Goal: Task Accomplishment & Management: Use online tool/utility

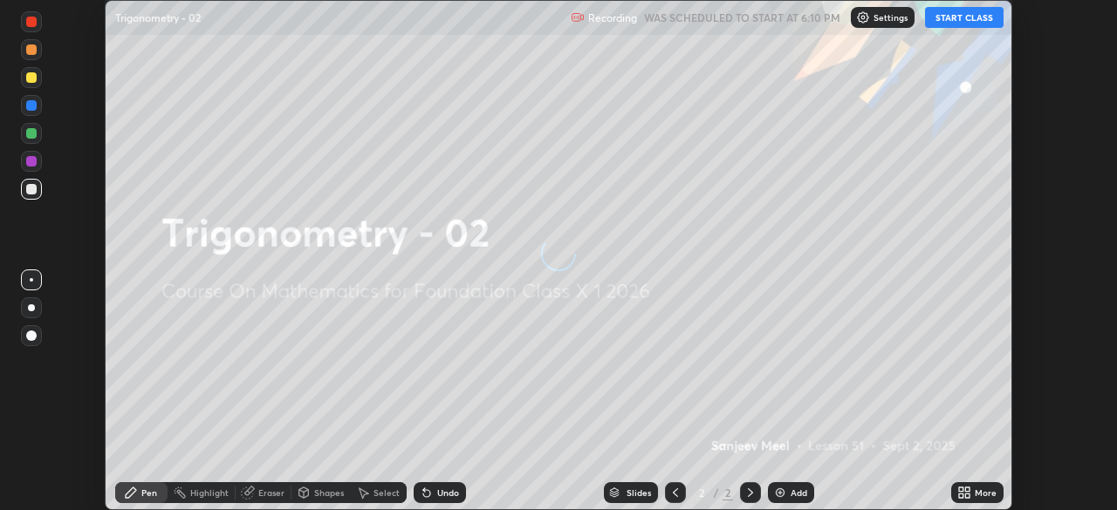
scroll to position [510, 1116]
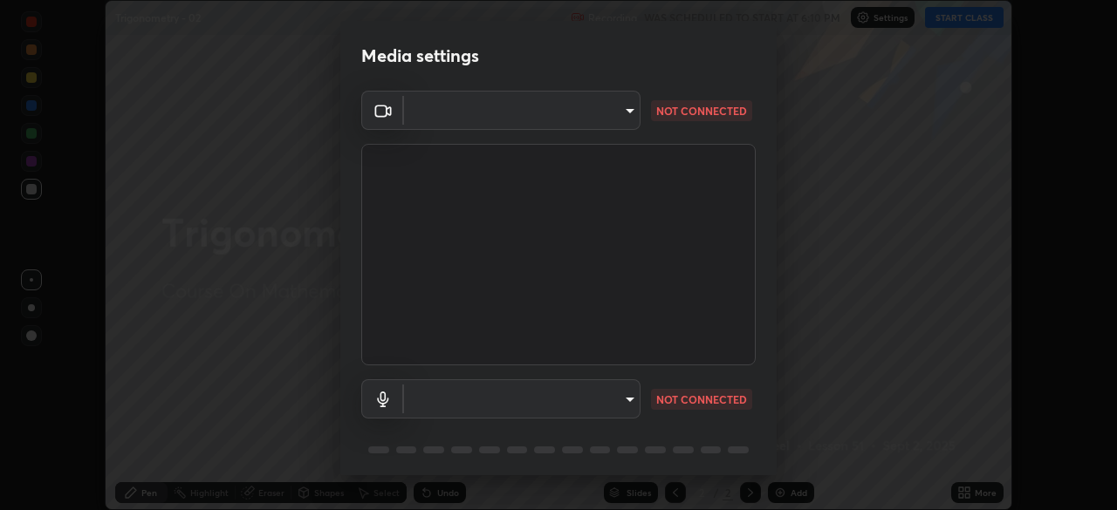
type input "ab575cb34c87f85e5516d662d1ce61e9bdcdf9427f029c366d32db6494063bf2"
type input "ed763d68ec3e2e3c9c4a715b2cda8bbe32e246cc1b8ba6137e6a4bc4c77b2f2c"
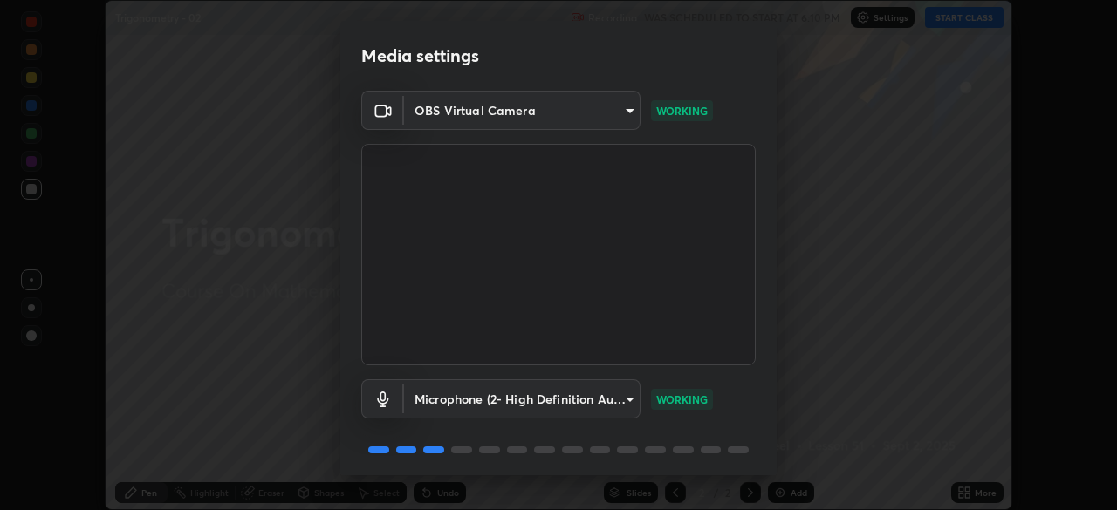
scroll to position [62, 0]
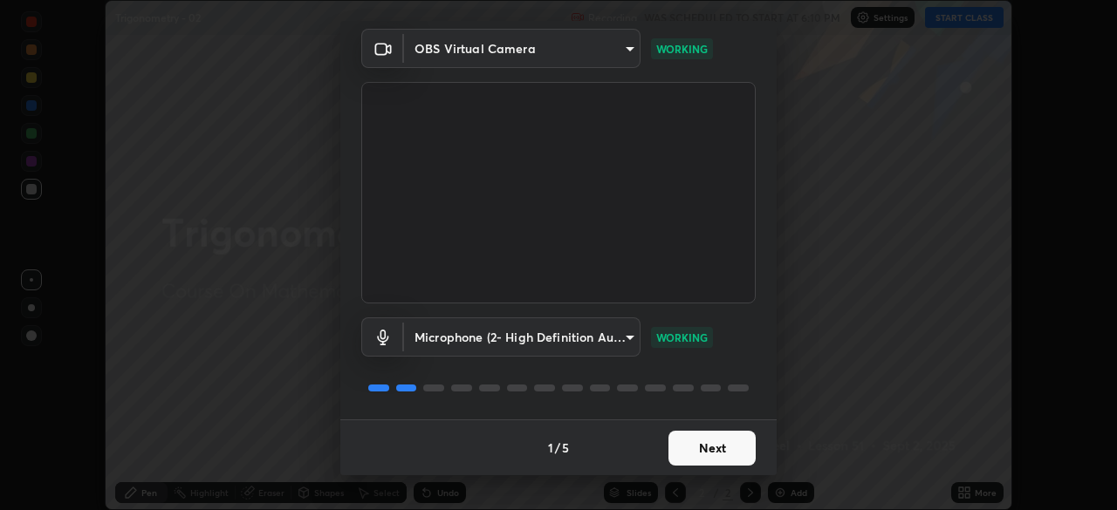
click at [704, 444] on button "Next" at bounding box center [711, 448] width 87 height 35
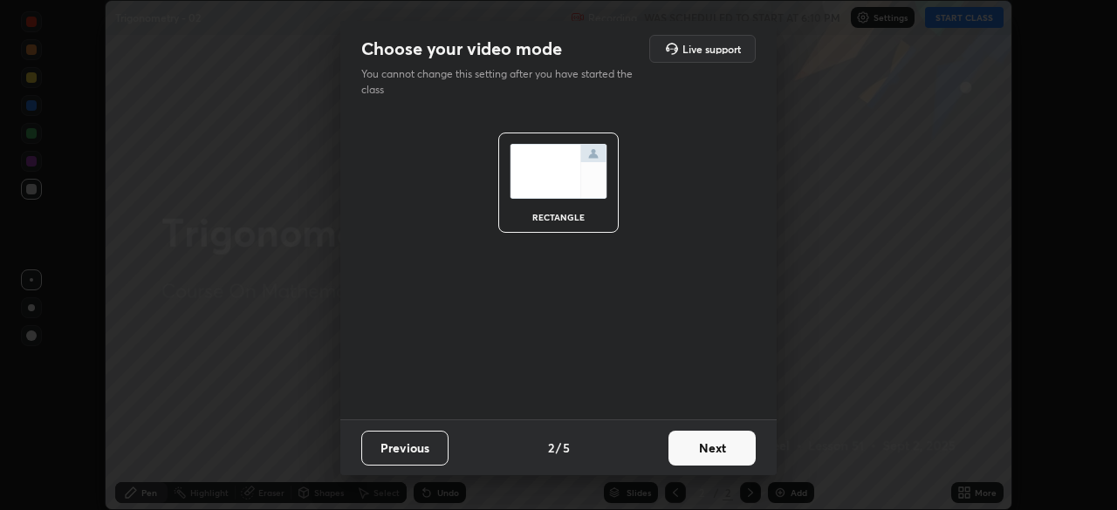
click at [714, 446] on button "Next" at bounding box center [711, 448] width 87 height 35
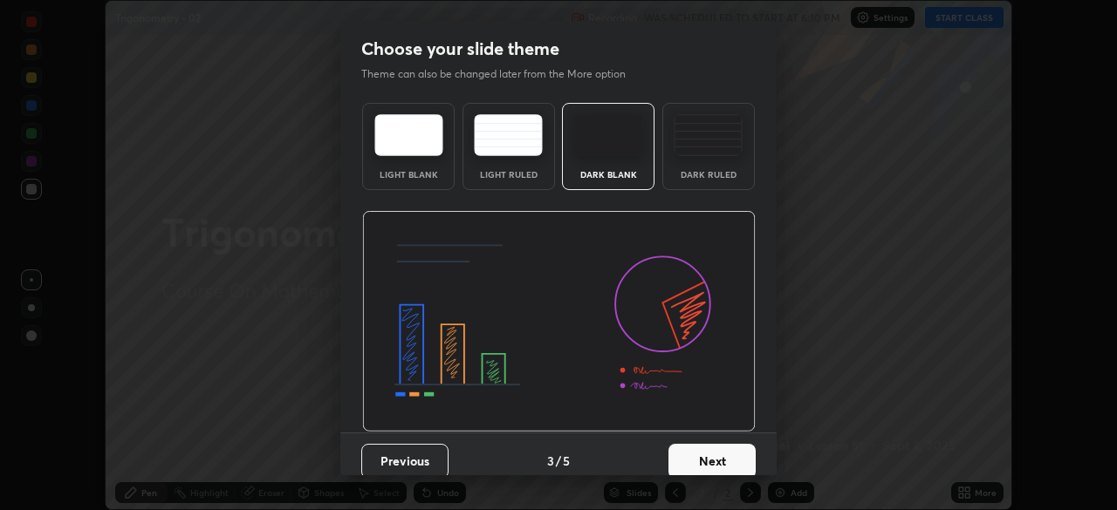
click at [716, 447] on button "Next" at bounding box center [711, 461] width 87 height 35
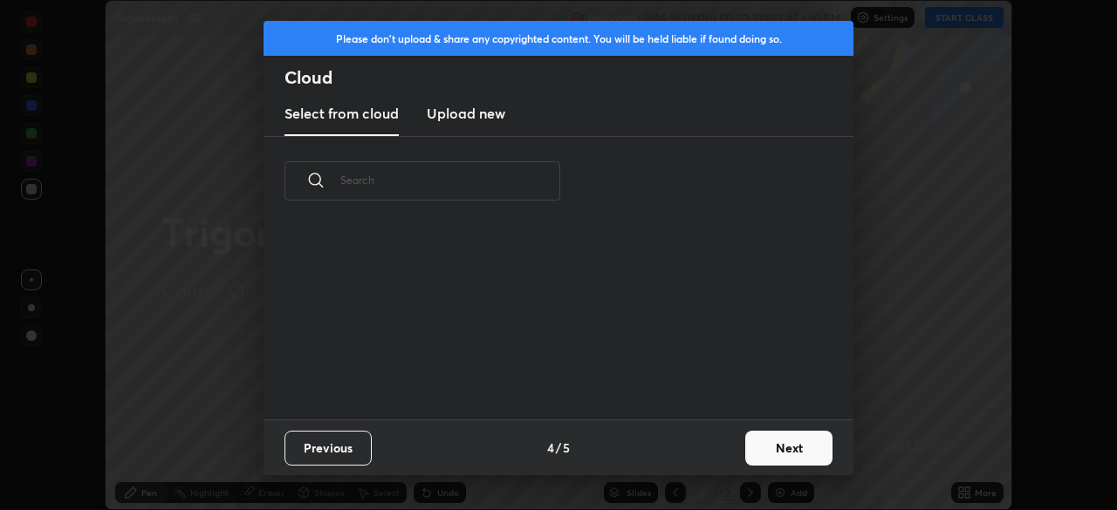
click at [759, 449] on button "Next" at bounding box center [788, 448] width 87 height 35
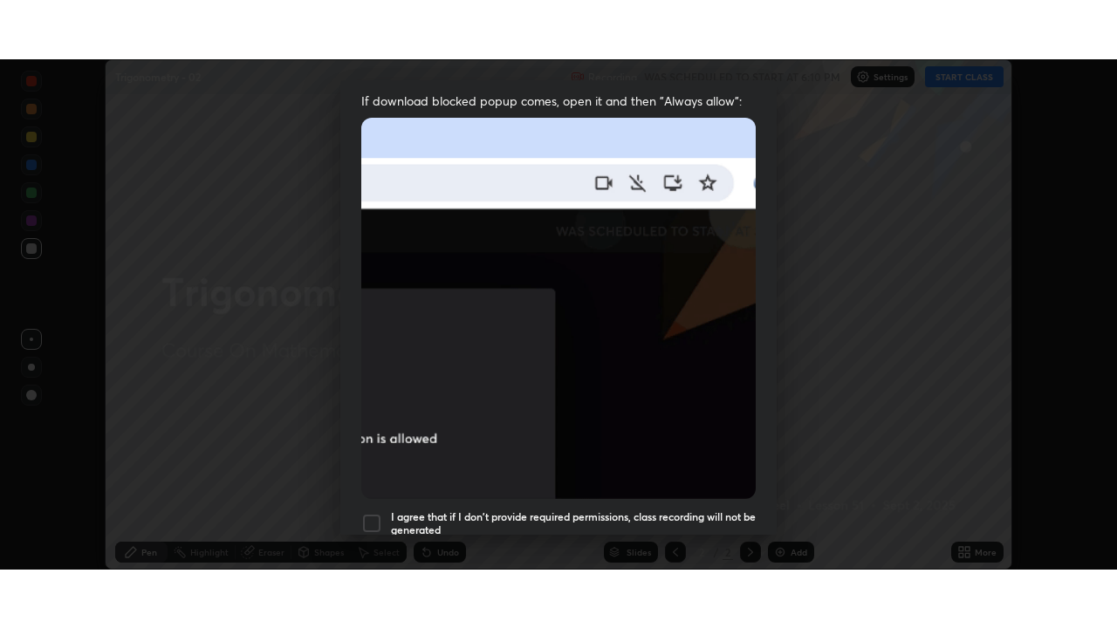
scroll to position [418, 0]
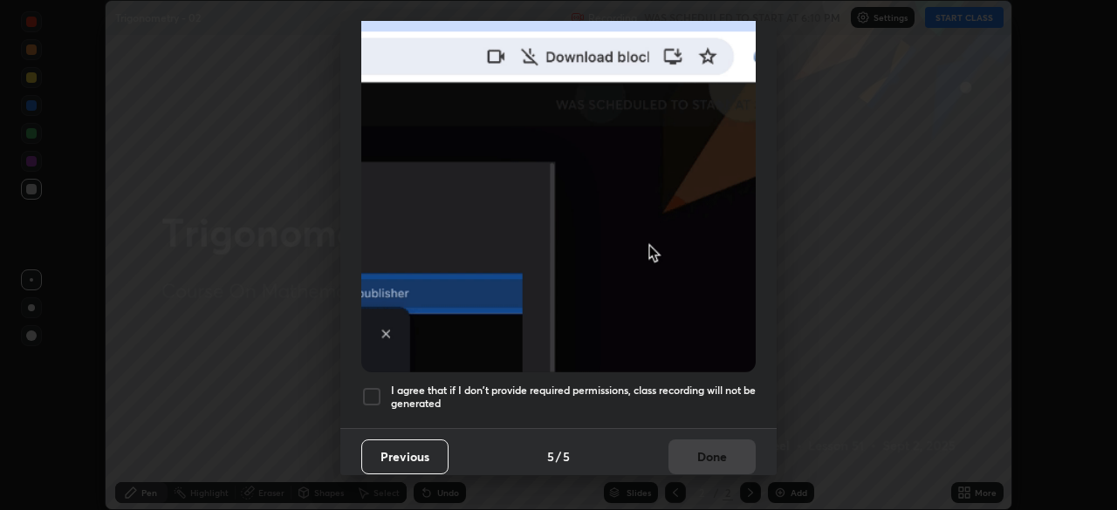
click at [680, 385] on h5 "I agree that if I don't provide required permissions, class recording will not …" at bounding box center [573, 397] width 365 height 27
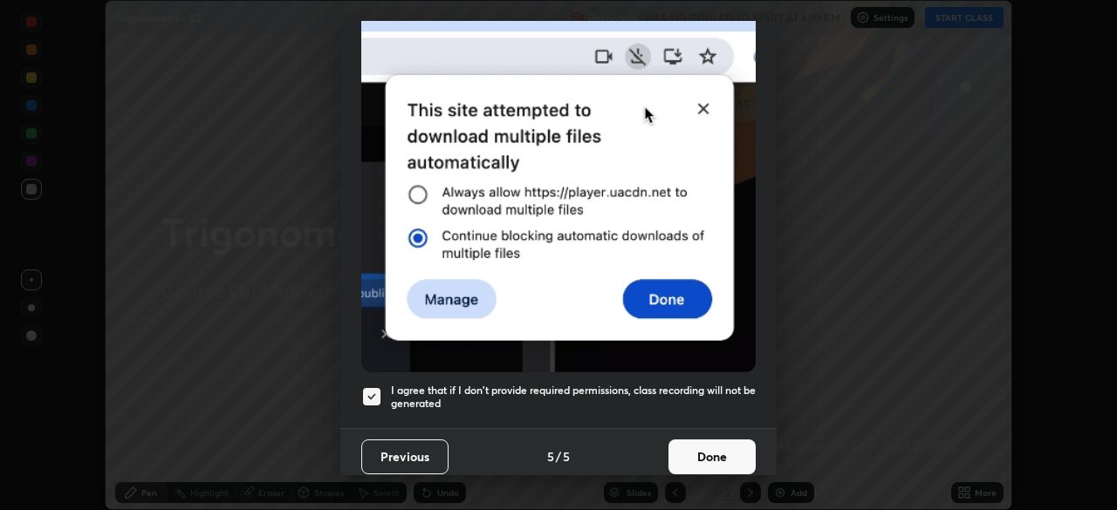
click at [704, 446] on button "Done" at bounding box center [711, 457] width 87 height 35
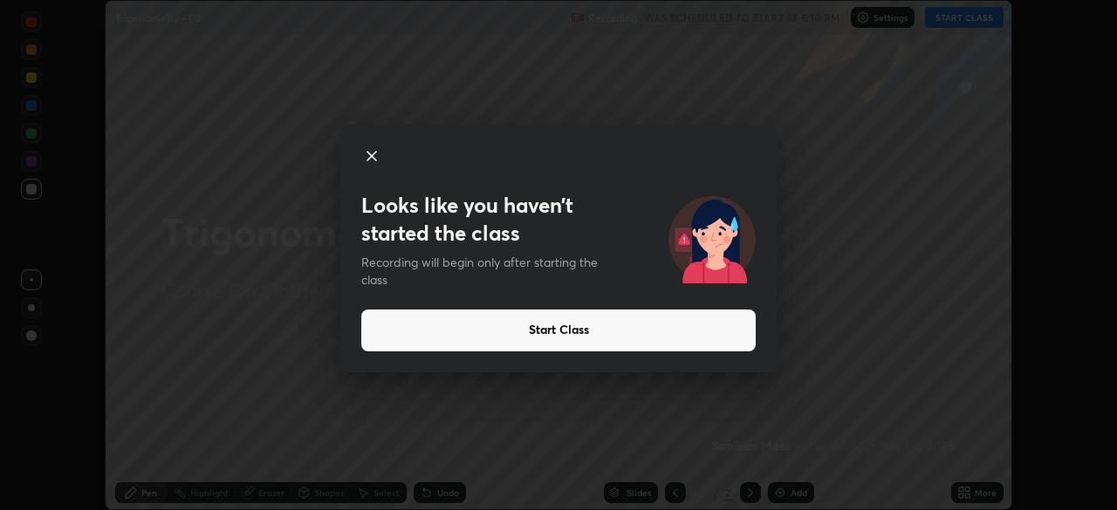
click at [726, 336] on button "Start Class" at bounding box center [558, 331] width 394 height 42
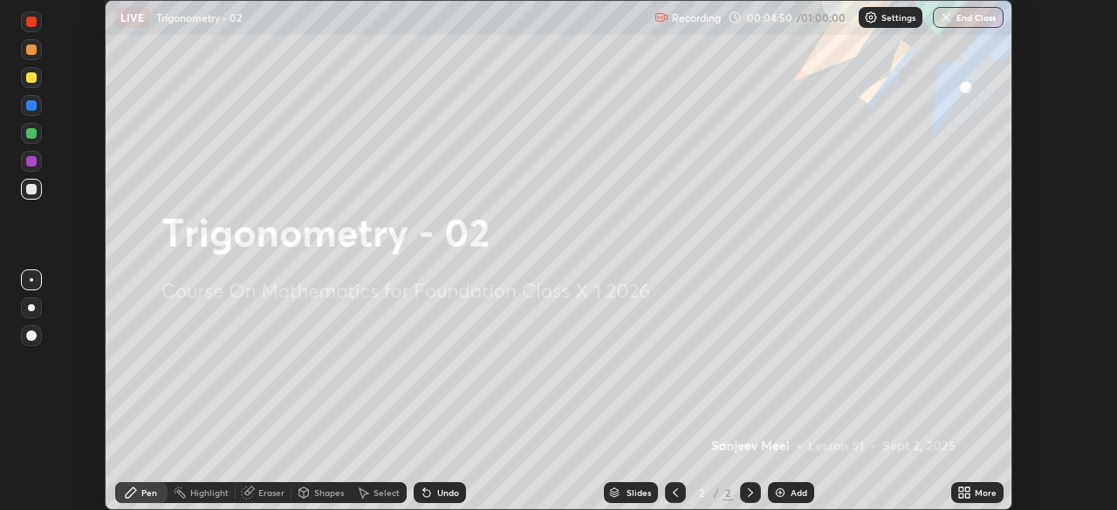
click at [973, 489] on div "More" at bounding box center [977, 492] width 52 height 21
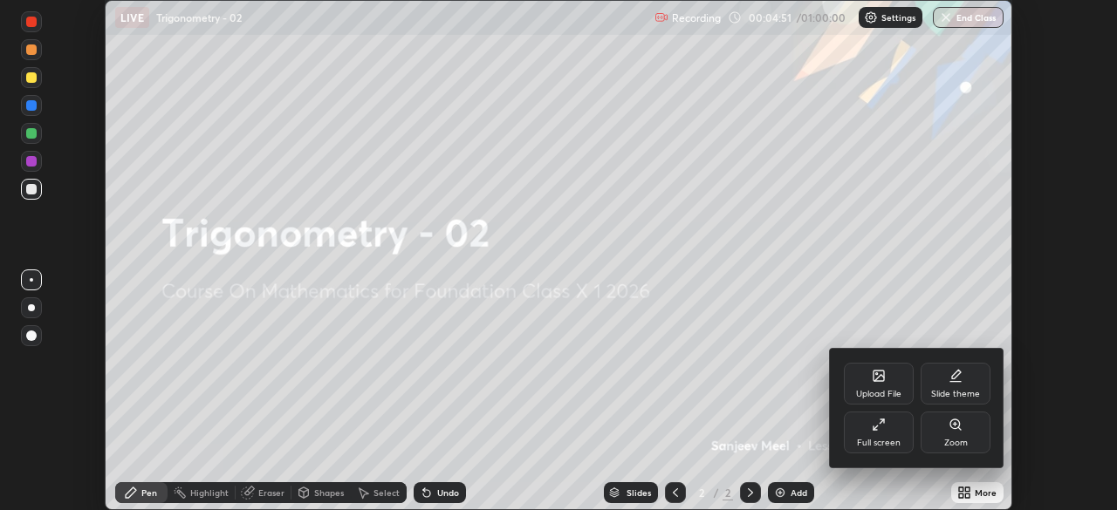
click at [895, 428] on div "Full screen" at bounding box center [879, 433] width 70 height 42
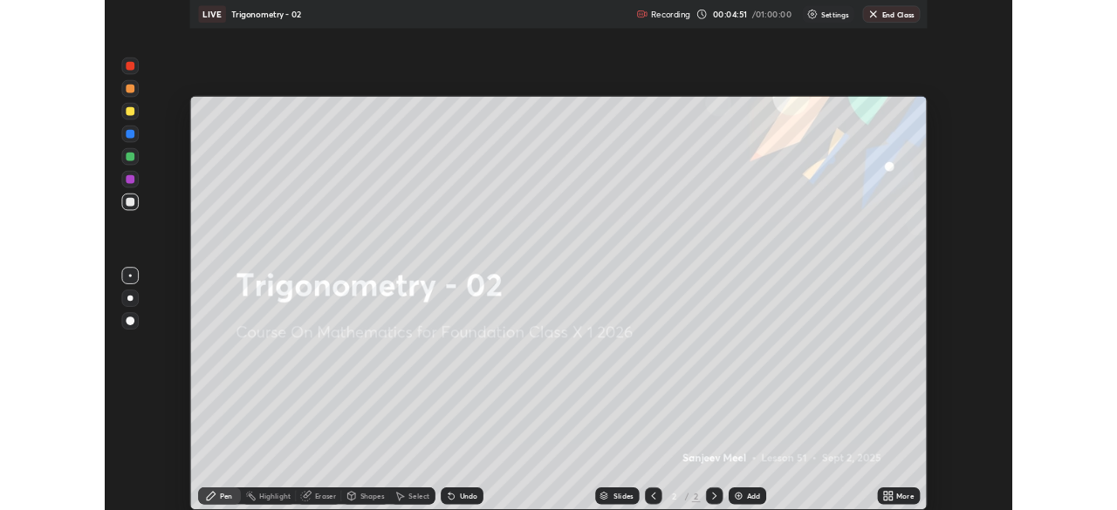
scroll to position [628, 1117]
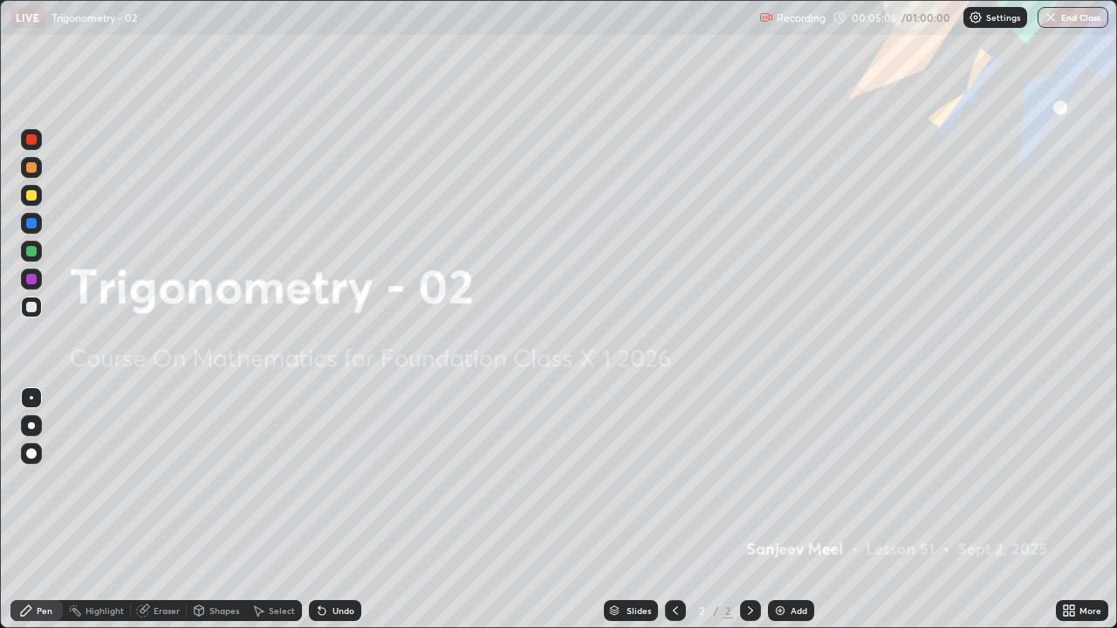
click at [786, 510] on div "Add" at bounding box center [791, 610] width 46 height 21
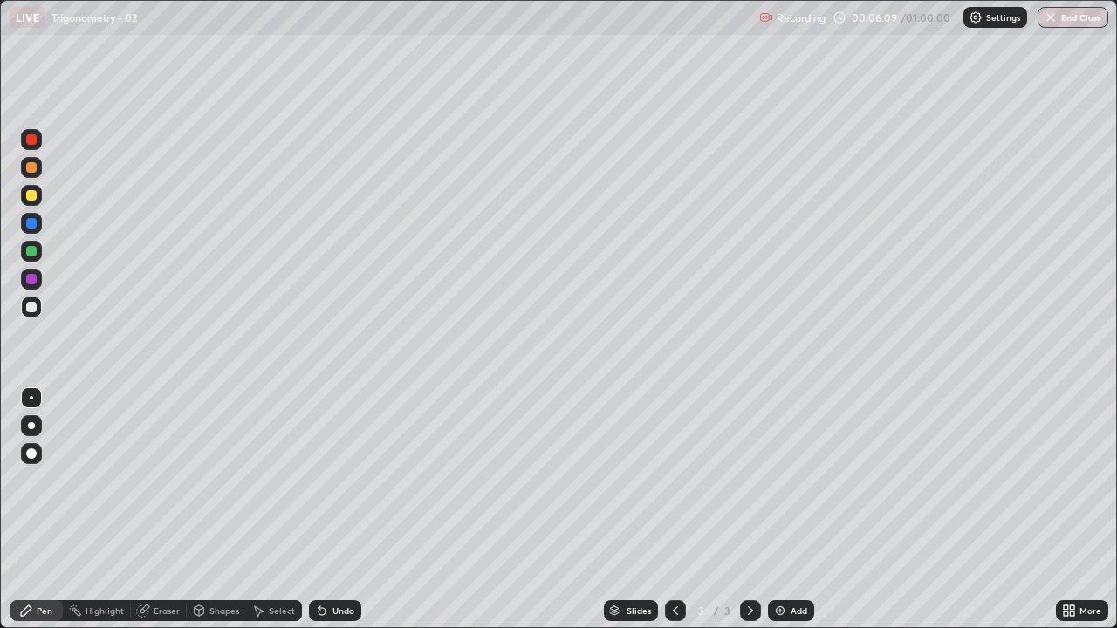
click at [790, 510] on div "Add" at bounding box center [798, 610] width 17 height 9
click at [31, 278] on div at bounding box center [31, 279] width 10 height 10
click at [31, 304] on div at bounding box center [31, 307] width 10 height 10
click at [329, 510] on div "Undo" at bounding box center [335, 610] width 52 height 21
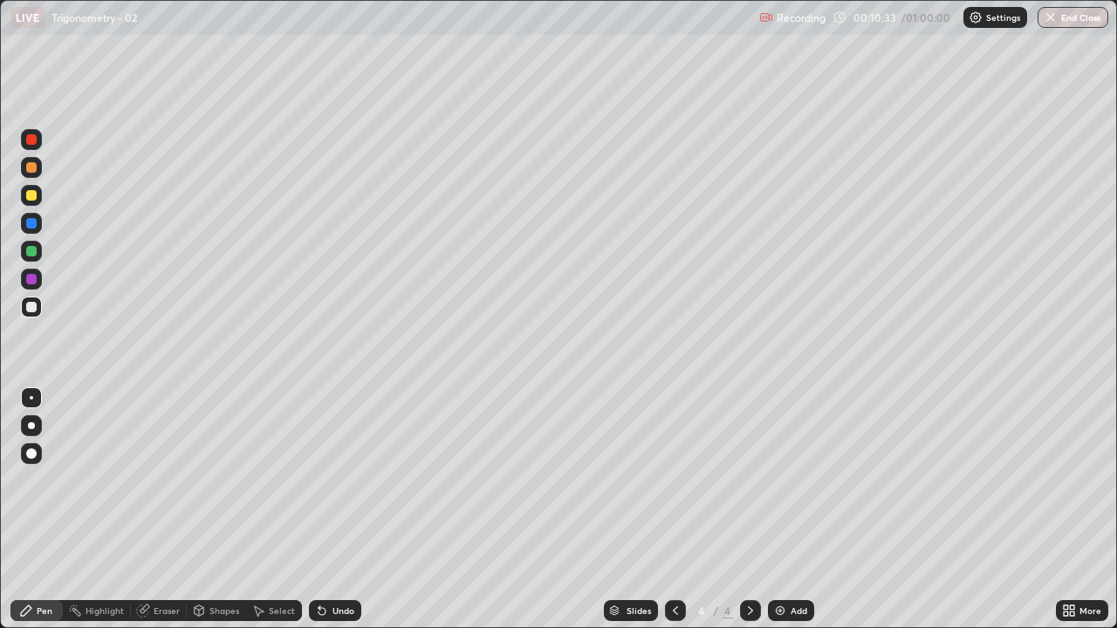
click at [321, 510] on icon at bounding box center [322, 611] width 14 height 14
click at [319, 510] on icon at bounding box center [321, 611] width 7 height 7
click at [332, 510] on div "Undo" at bounding box center [343, 610] width 22 height 9
click at [152, 510] on div "Eraser" at bounding box center [159, 610] width 56 height 21
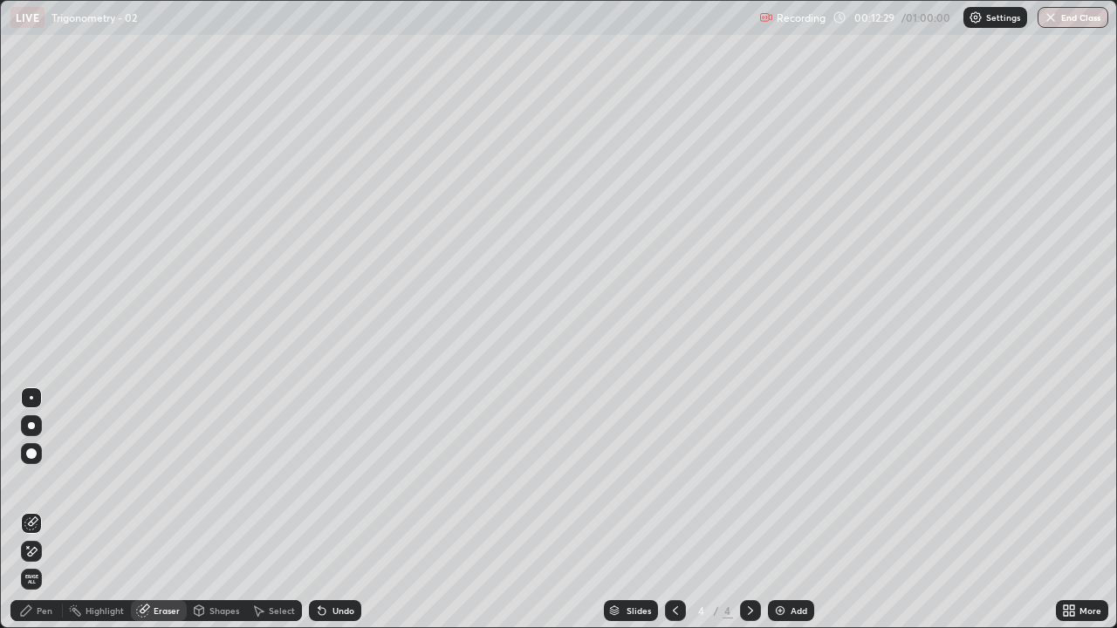
click at [41, 510] on div "Pen" at bounding box center [45, 610] width 16 height 9
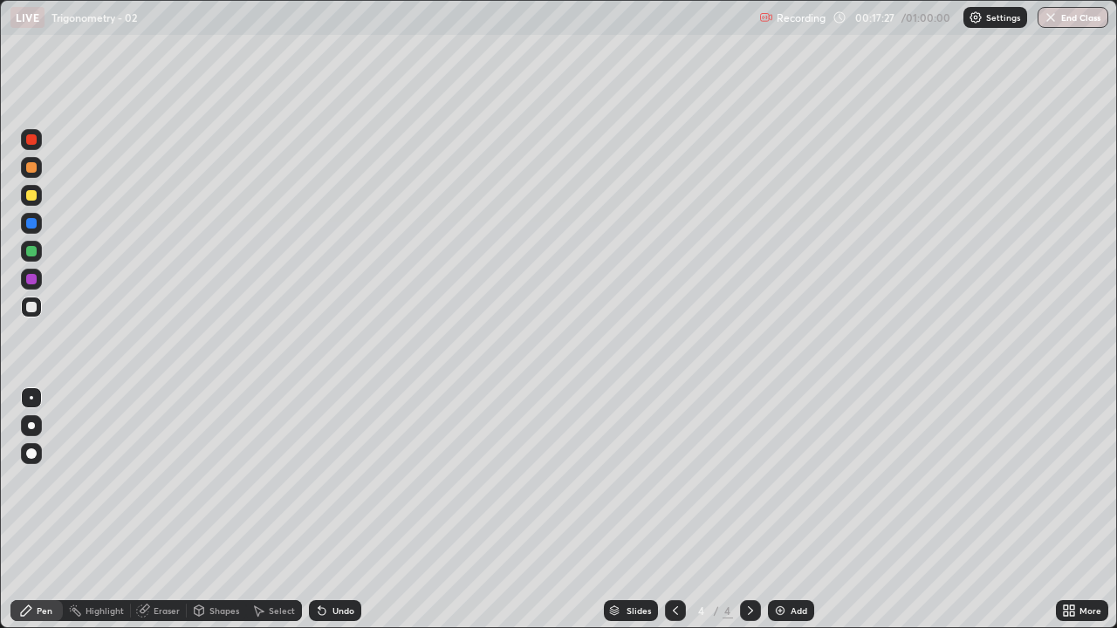
click at [32, 308] on div at bounding box center [31, 307] width 10 height 10
click at [318, 510] on icon at bounding box center [319, 607] width 2 height 2
click at [791, 510] on div "Add" at bounding box center [798, 610] width 17 height 9
click at [676, 510] on icon at bounding box center [675, 611] width 14 height 14
click at [108, 510] on div "Highlight" at bounding box center [105, 610] width 38 height 9
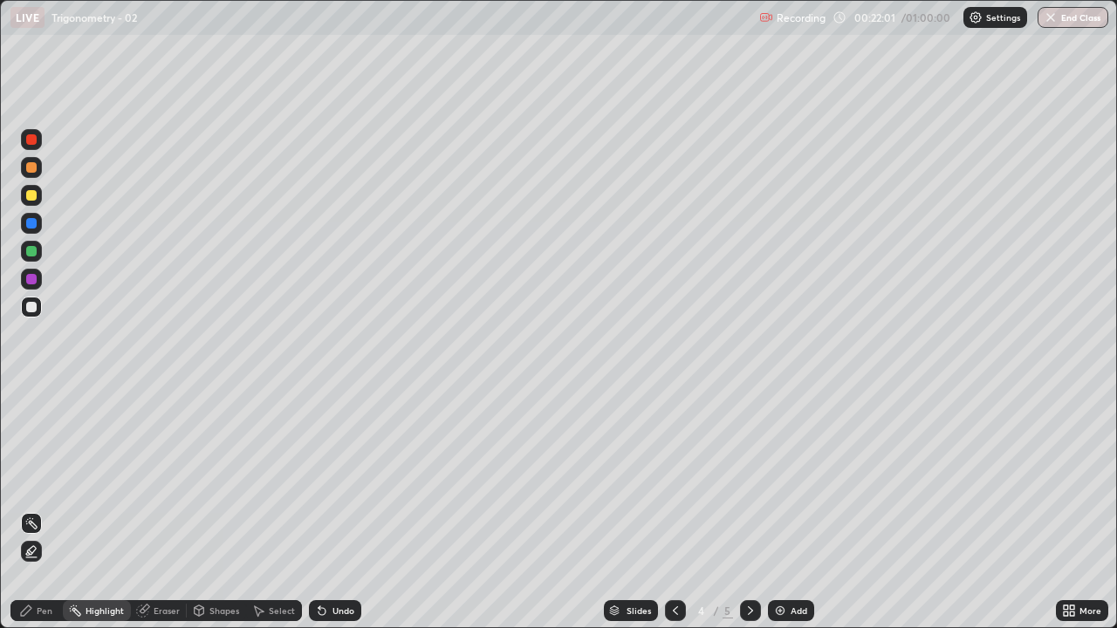
click at [32, 274] on div at bounding box center [31, 279] width 10 height 10
click at [31, 246] on div at bounding box center [31, 251] width 10 height 10
click at [31, 309] on div at bounding box center [31, 307] width 10 height 10
click at [52, 510] on div "Pen" at bounding box center [36, 610] width 52 height 21
click at [749, 510] on icon at bounding box center [750, 611] width 14 height 14
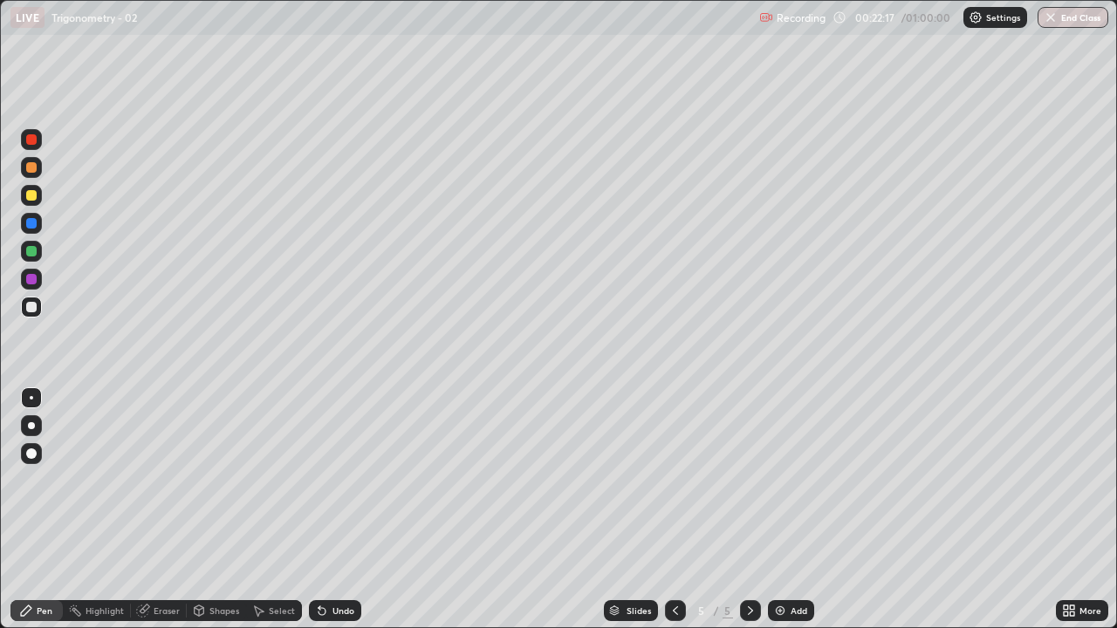
click at [30, 280] on div at bounding box center [31, 279] width 10 height 10
click at [335, 510] on div "Undo" at bounding box center [343, 610] width 22 height 9
click at [327, 510] on div "Undo" at bounding box center [335, 610] width 52 height 21
click at [325, 510] on icon at bounding box center [322, 611] width 14 height 14
click at [323, 510] on icon at bounding box center [321, 611] width 7 height 7
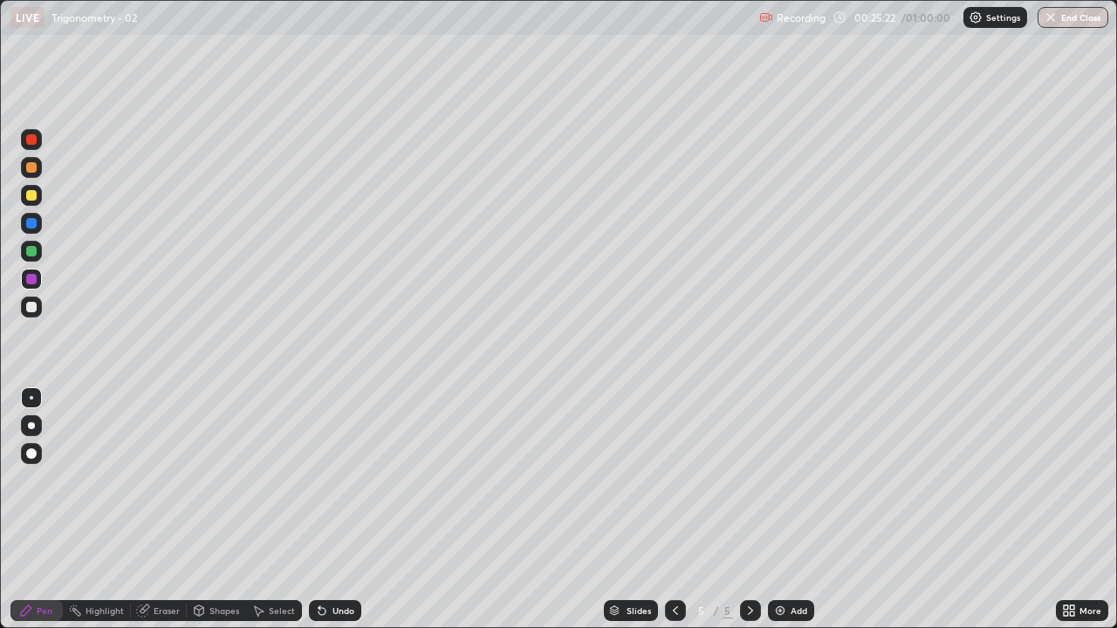
click at [31, 304] on div at bounding box center [31, 307] width 10 height 10
click at [332, 510] on div "Undo" at bounding box center [343, 610] width 22 height 9
click at [329, 510] on div "Undo" at bounding box center [335, 610] width 52 height 21
click at [327, 510] on div "Undo" at bounding box center [335, 610] width 52 height 21
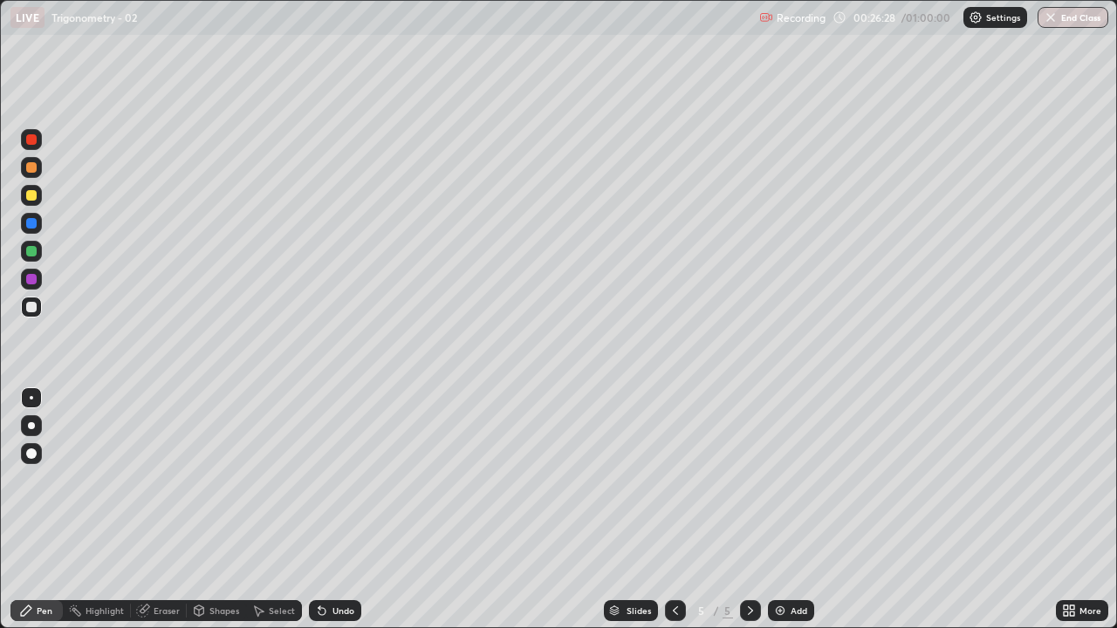
click at [322, 510] on icon at bounding box center [322, 611] width 14 height 14
click at [321, 510] on icon at bounding box center [321, 611] width 7 height 7
click at [337, 510] on div "Undo" at bounding box center [343, 610] width 22 height 9
click at [319, 510] on icon at bounding box center [321, 611] width 7 height 7
click at [325, 510] on div "Undo" at bounding box center [335, 610] width 52 height 21
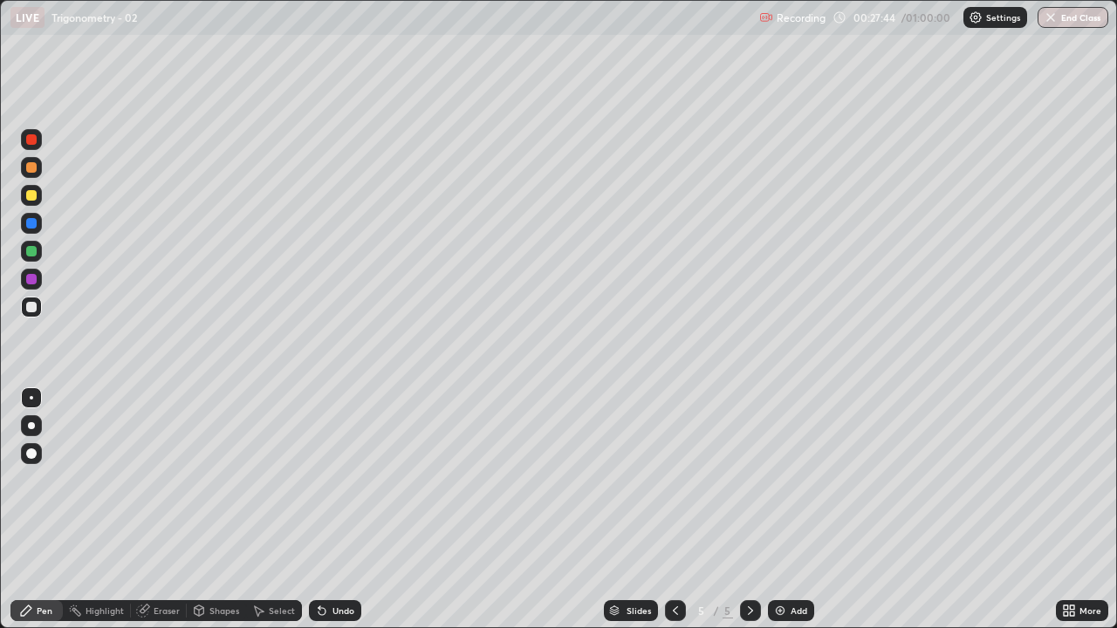
click at [332, 510] on div "Undo" at bounding box center [343, 610] width 22 height 9
click at [330, 510] on div "Undo" at bounding box center [335, 610] width 52 height 21
click at [25, 279] on div at bounding box center [31, 279] width 21 height 21
click at [343, 510] on div "Undo" at bounding box center [343, 610] width 22 height 9
click at [103, 510] on div "Highlight" at bounding box center [105, 610] width 38 height 9
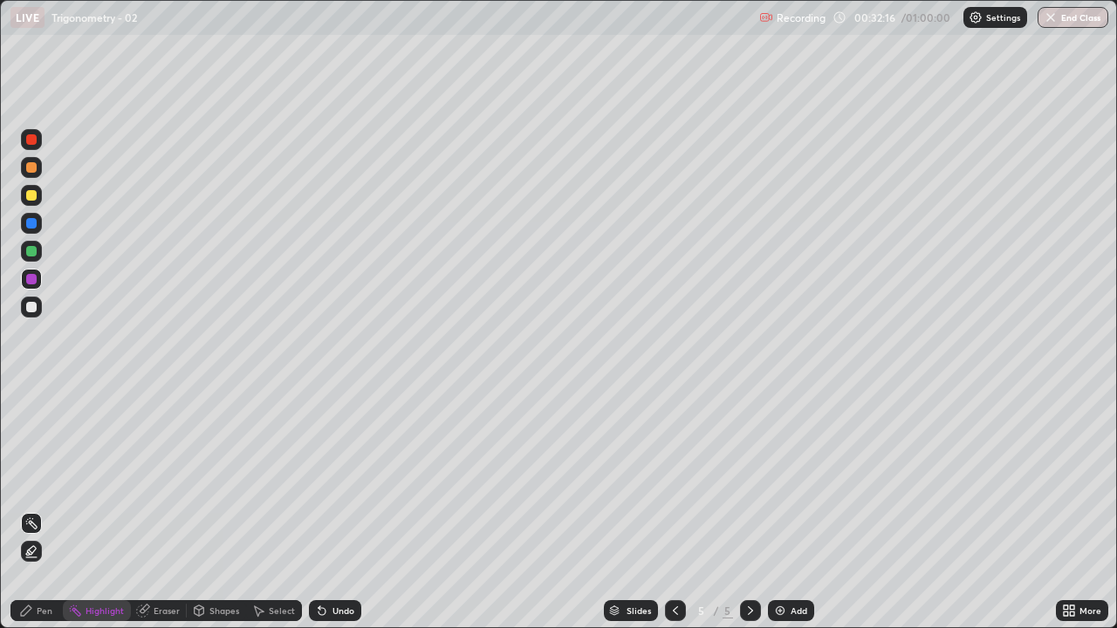
click at [277, 510] on div "Select" at bounding box center [282, 610] width 26 height 9
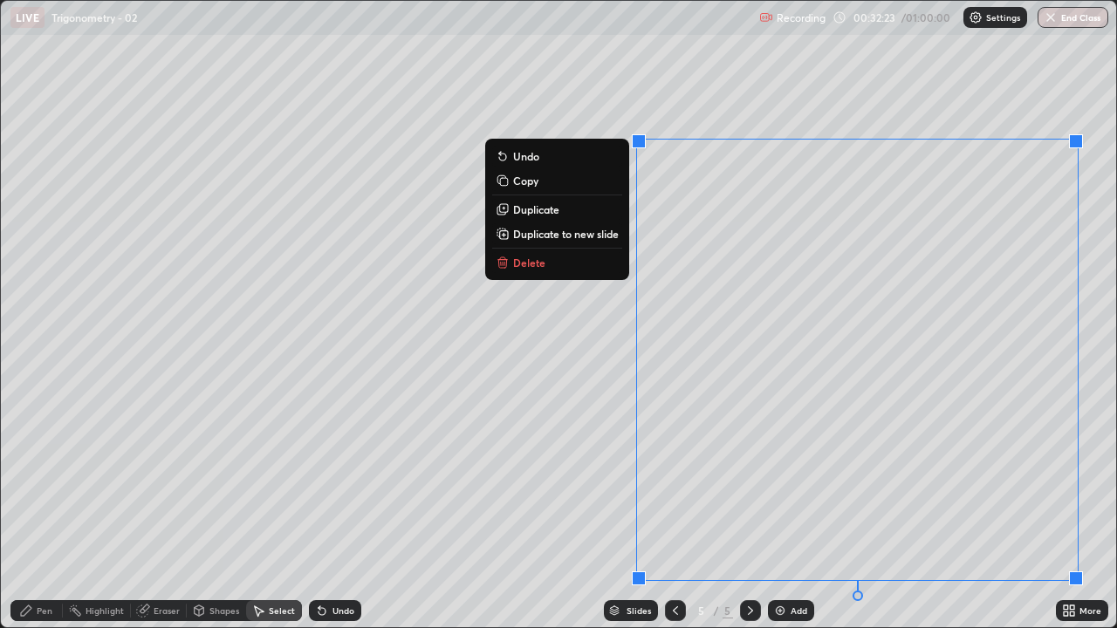
click at [530, 179] on p "Copy" at bounding box center [525, 181] width 25 height 14
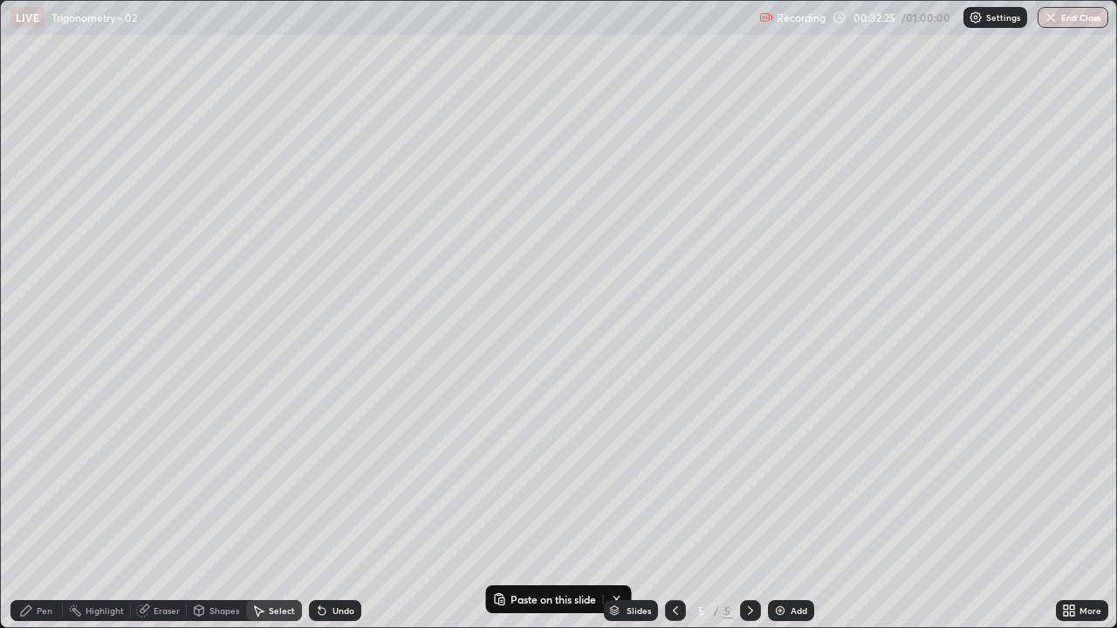
click at [783, 510] on img at bounding box center [780, 611] width 14 height 14
click at [289, 338] on p "Paste here" at bounding box center [298, 340] width 51 height 14
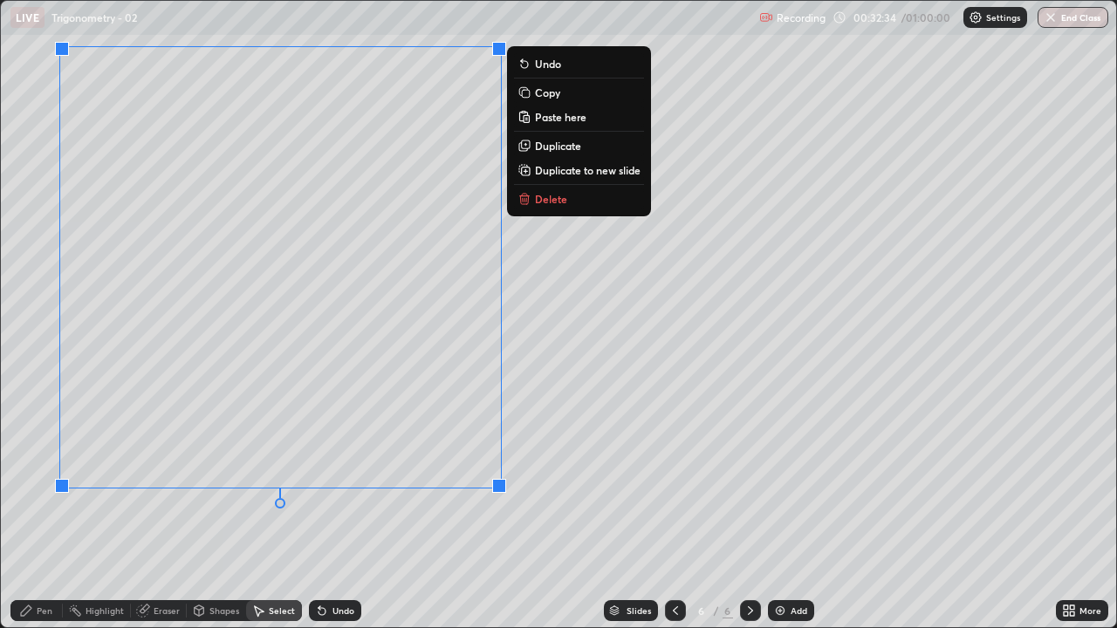
click at [105, 510] on div "0 ° Undo Copy Paste here Duplicate Duplicate to new slide Delete" at bounding box center [558, 314] width 1115 height 626
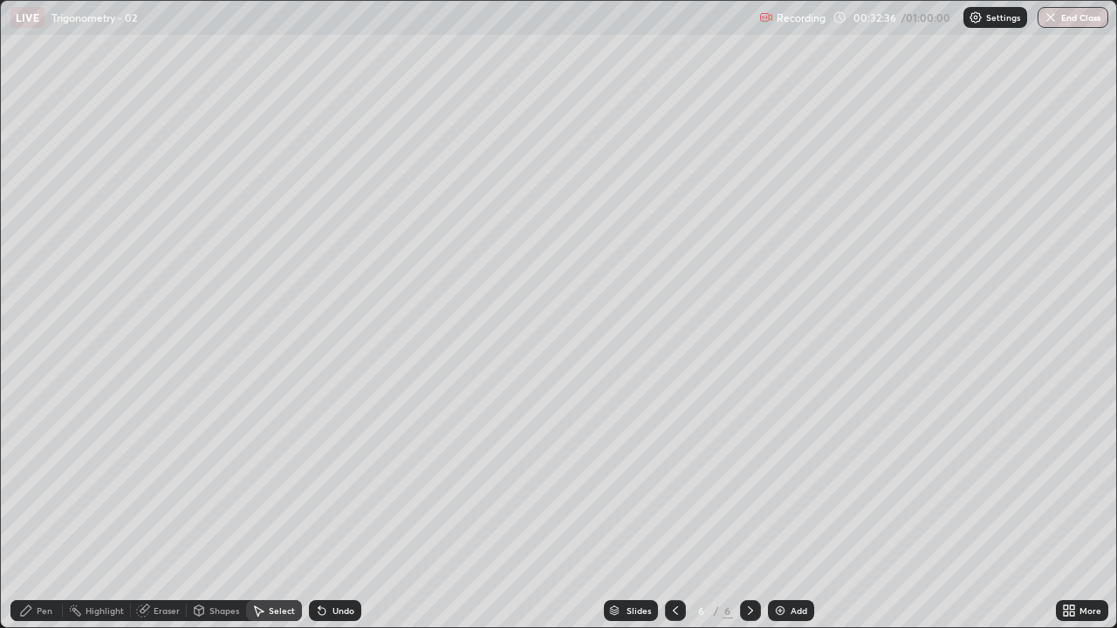
click at [149, 510] on icon at bounding box center [143, 611] width 14 height 14
click at [32, 510] on icon at bounding box center [31, 551] width 14 height 15
click at [32, 510] on icon at bounding box center [33, 521] width 10 height 9
click at [49, 510] on div "Pen" at bounding box center [36, 610] width 52 height 21
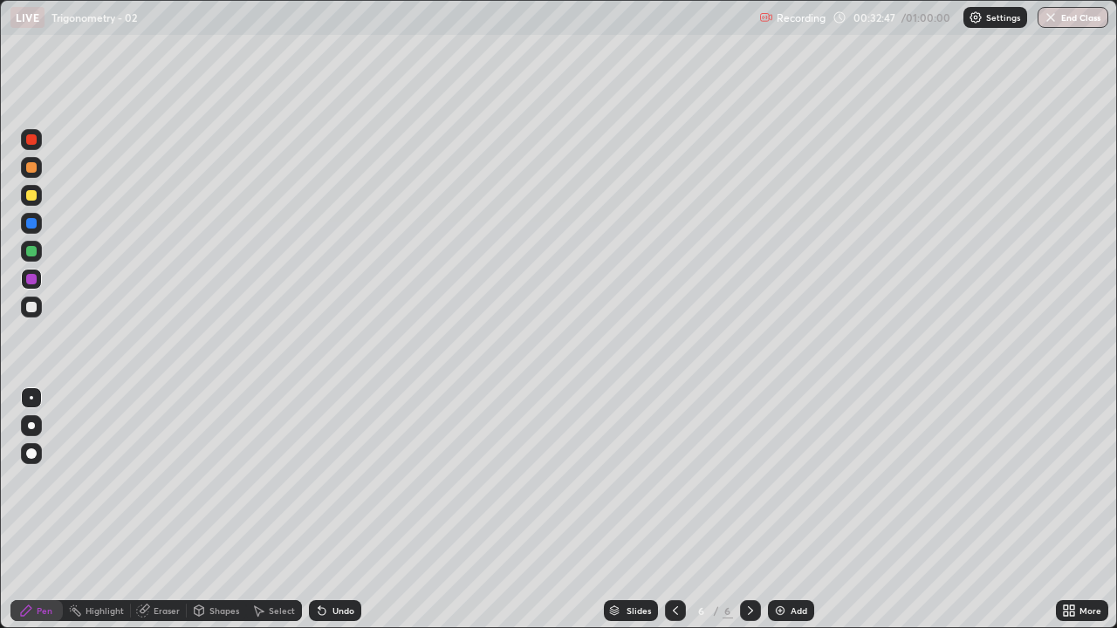
click at [1073, 510] on icon at bounding box center [1072, 608] width 4 height 4
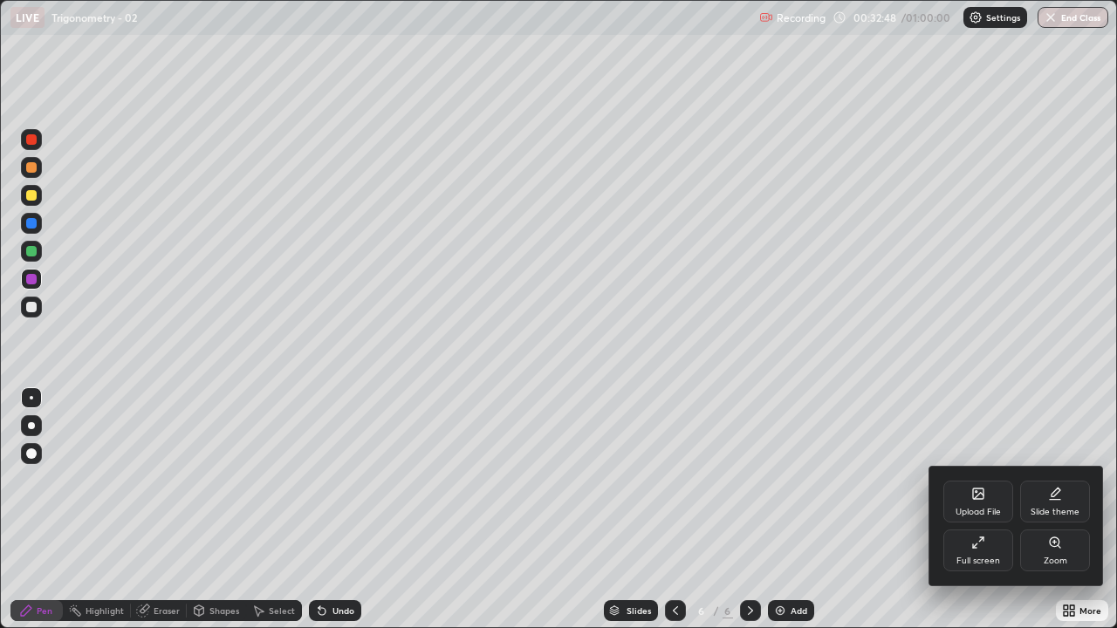
click at [982, 510] on div "Full screen" at bounding box center [978, 551] width 70 height 42
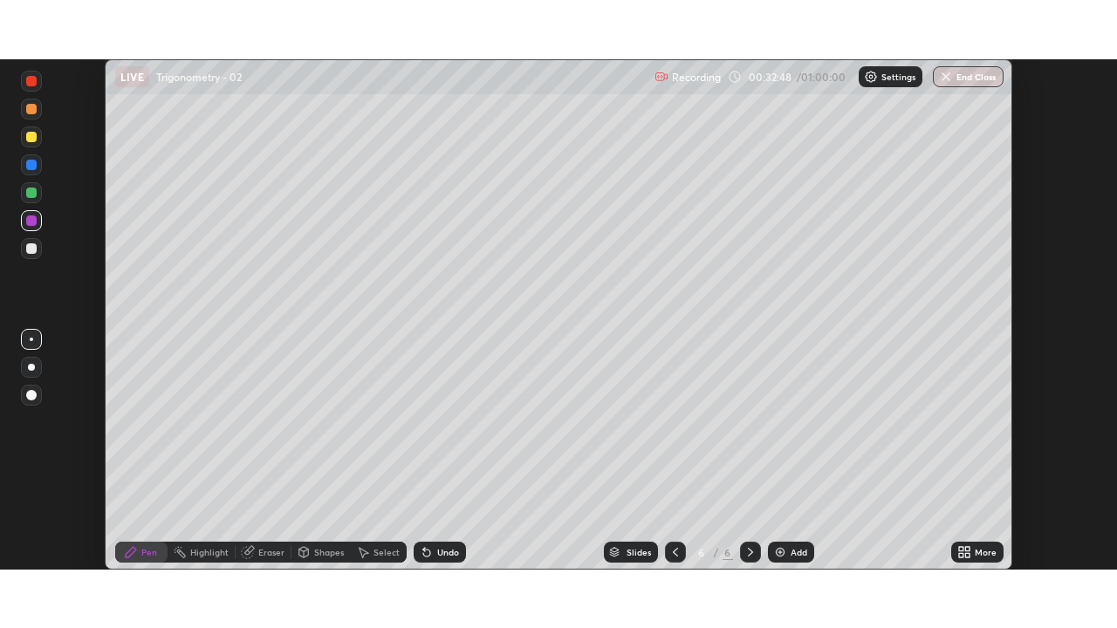
scroll to position [86741, 86134]
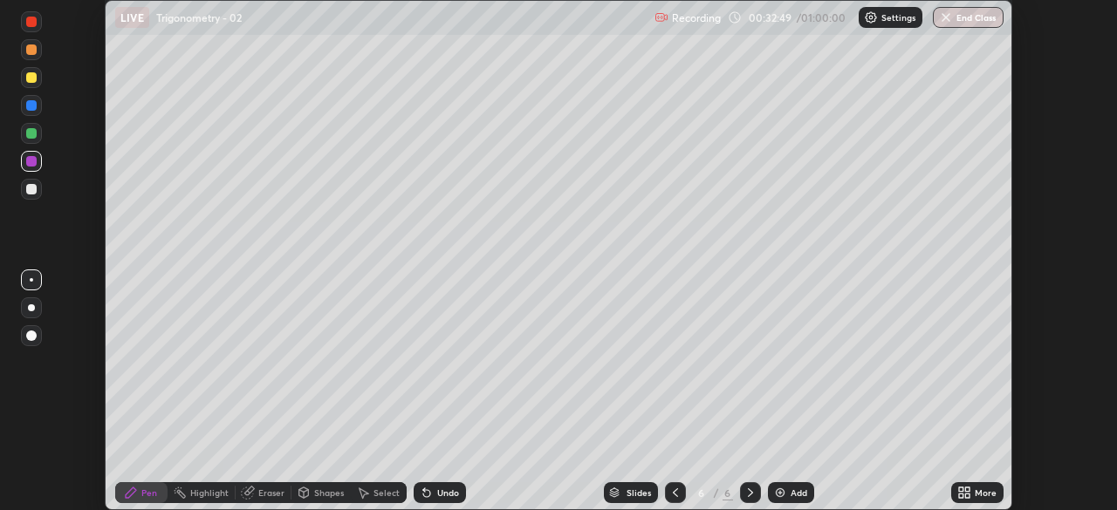
click at [972, 495] on div "More" at bounding box center [977, 492] width 52 height 21
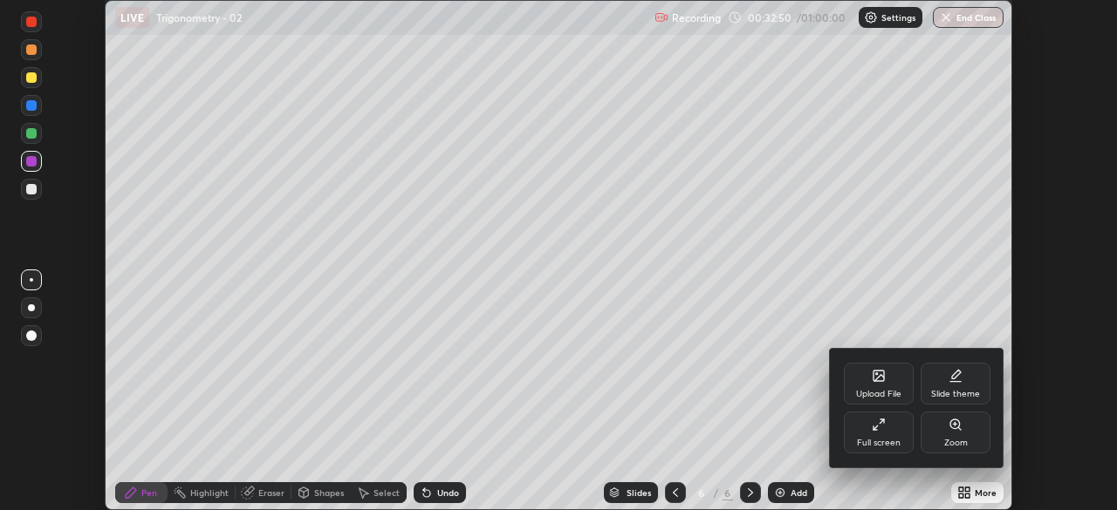
click at [886, 431] on div "Full screen" at bounding box center [879, 433] width 70 height 42
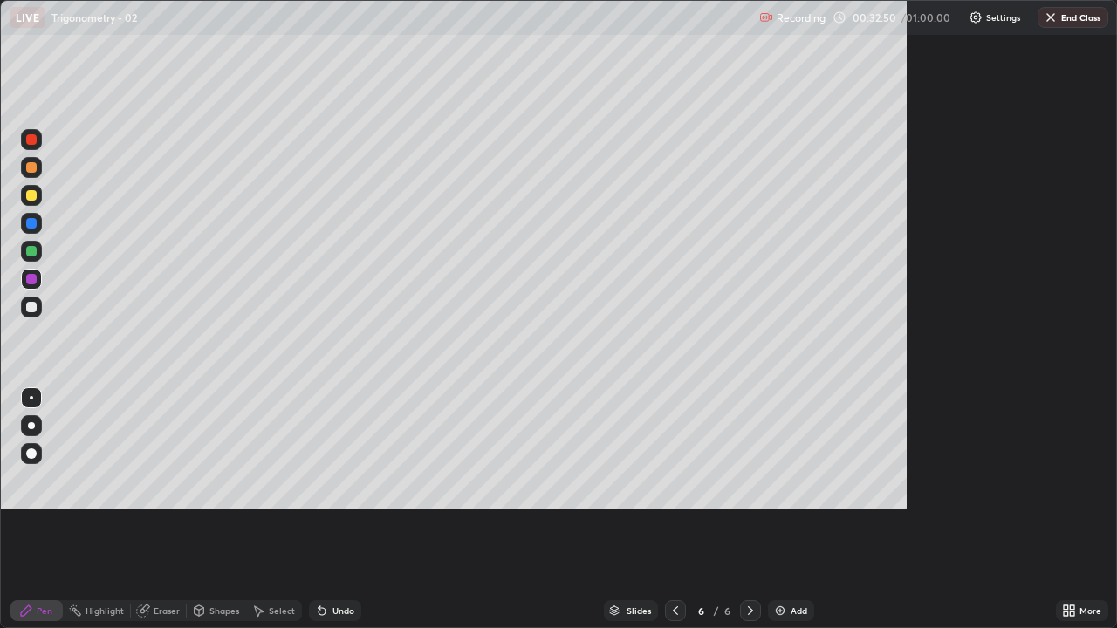
scroll to position [628, 1117]
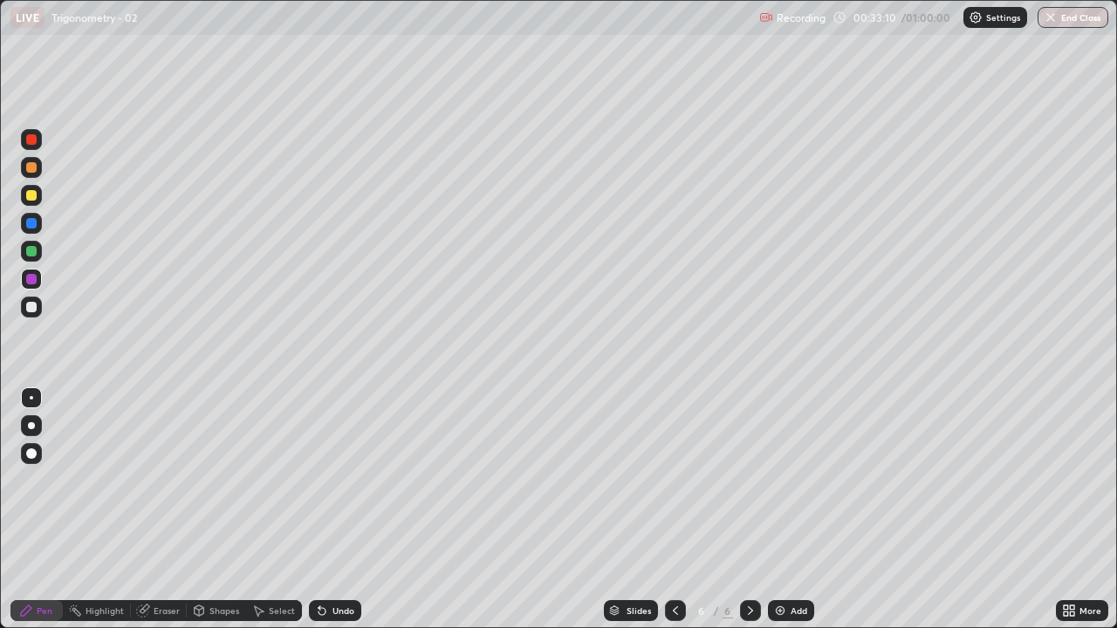
click at [341, 510] on div "Undo" at bounding box center [343, 610] width 22 height 9
click at [339, 510] on div "Undo" at bounding box center [343, 610] width 22 height 9
click at [32, 308] on div at bounding box center [31, 307] width 10 height 10
click at [332, 510] on div "Undo" at bounding box center [343, 610] width 22 height 9
click at [322, 510] on div "Undo" at bounding box center [335, 610] width 52 height 21
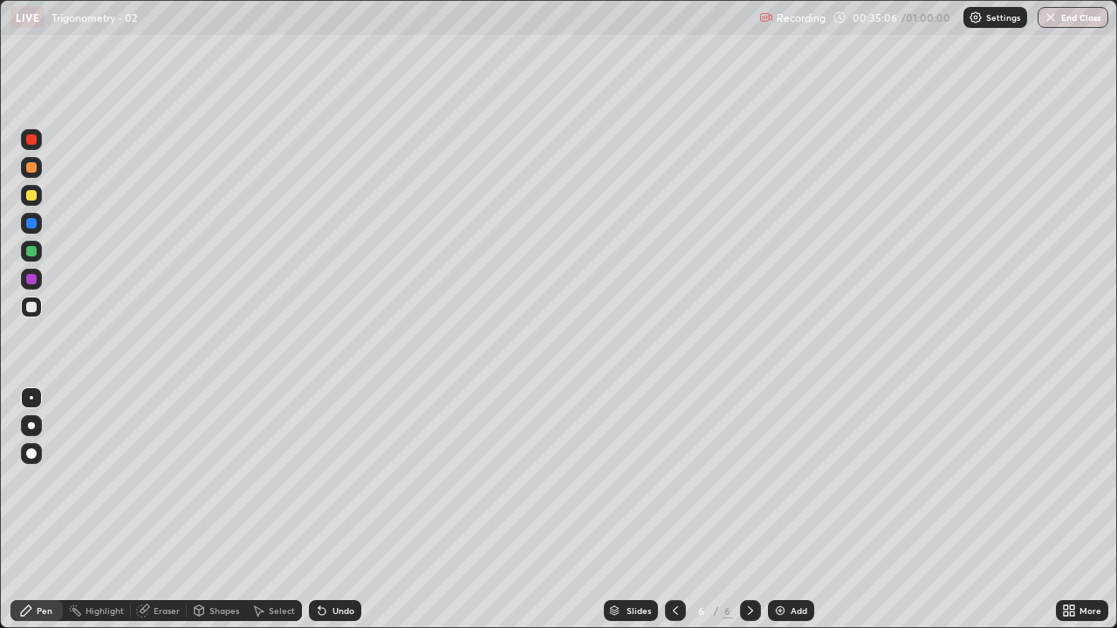
click at [345, 510] on div "Undo" at bounding box center [343, 610] width 22 height 9
click at [347, 510] on div "Undo" at bounding box center [343, 610] width 22 height 9
click at [326, 510] on div "Undo" at bounding box center [335, 610] width 52 height 21
click at [319, 510] on icon at bounding box center [321, 611] width 7 height 7
click at [325, 510] on icon at bounding box center [322, 611] width 14 height 14
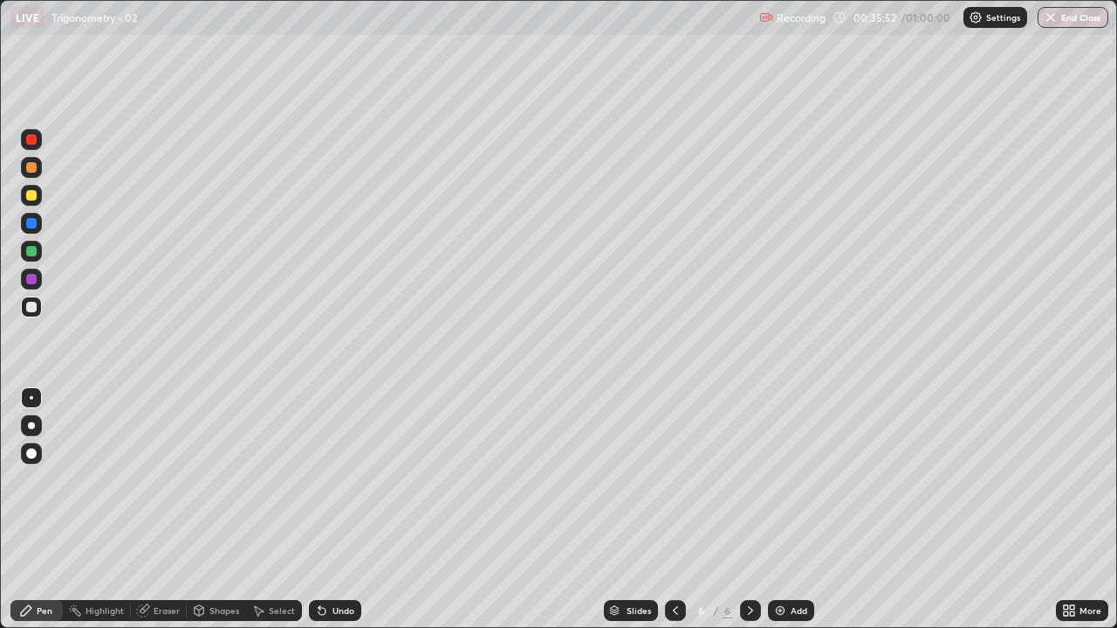
click at [328, 510] on div "Undo" at bounding box center [335, 610] width 52 height 21
click at [336, 510] on div "Undo" at bounding box center [343, 610] width 22 height 9
click at [338, 510] on div "Undo" at bounding box center [343, 610] width 22 height 9
click at [336, 510] on div "Undo" at bounding box center [343, 610] width 22 height 9
click at [334, 510] on div "Undo" at bounding box center [343, 610] width 22 height 9
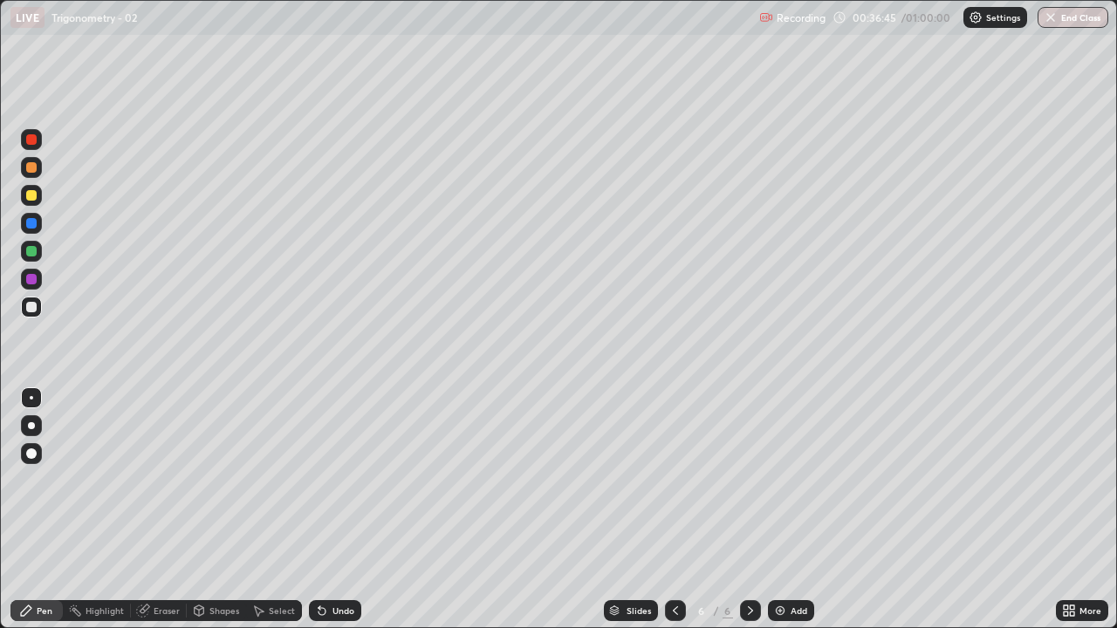
click at [337, 510] on div "Undo" at bounding box center [343, 610] width 22 height 9
click at [783, 510] on img at bounding box center [780, 611] width 14 height 14
click at [30, 285] on div at bounding box center [31, 279] width 21 height 21
click at [674, 510] on icon at bounding box center [675, 611] width 14 height 14
click at [749, 510] on icon at bounding box center [750, 611] width 14 height 14
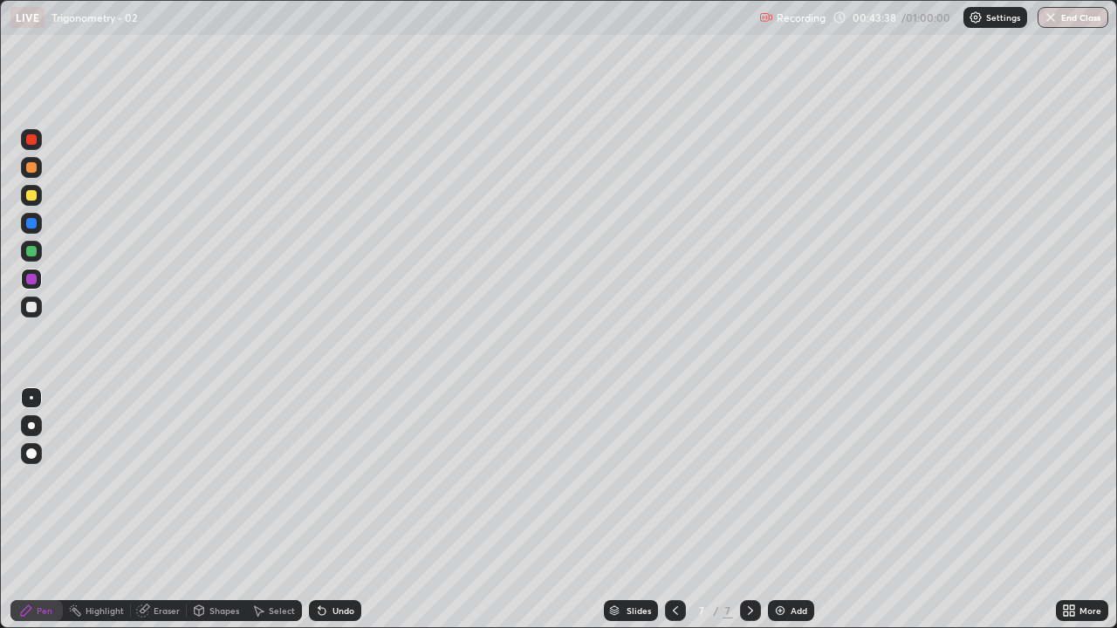
click at [158, 510] on div "Eraser" at bounding box center [167, 610] width 26 height 9
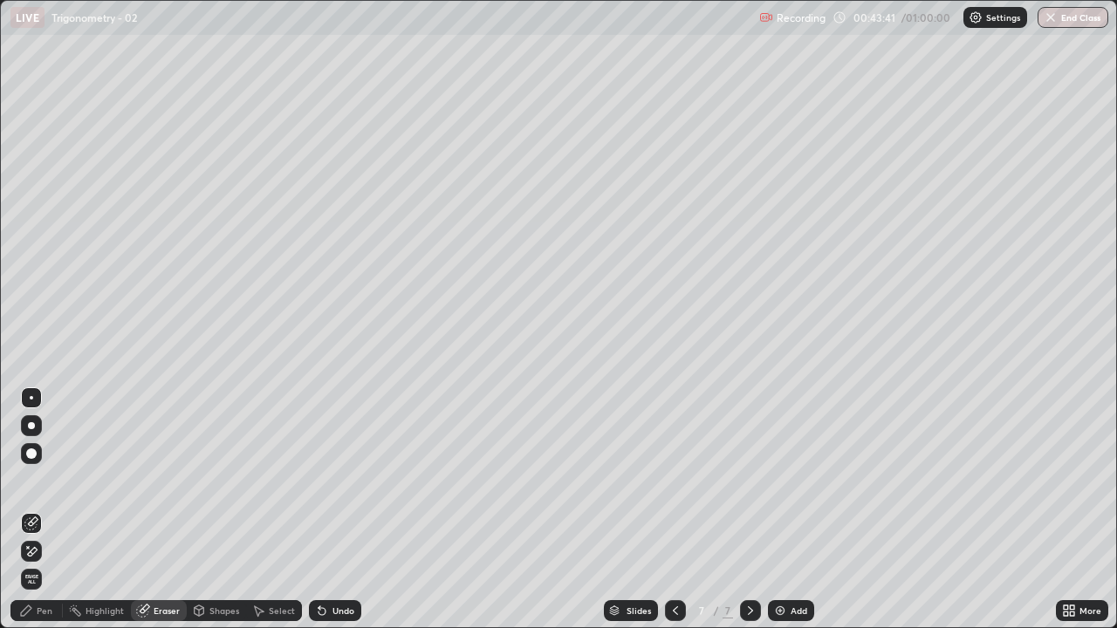
click at [41, 510] on div "Pen" at bounding box center [45, 610] width 16 height 9
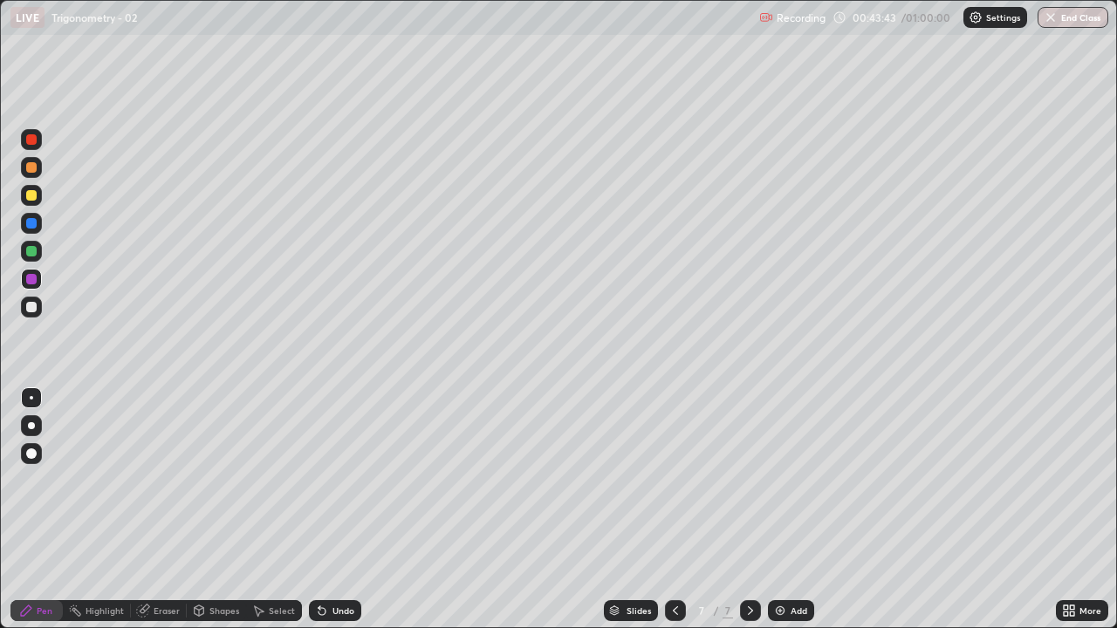
click at [33, 304] on div at bounding box center [31, 307] width 10 height 10
click at [804, 510] on div "Add" at bounding box center [798, 610] width 17 height 9
click at [674, 510] on icon at bounding box center [675, 611] width 14 height 14
click at [758, 510] on div at bounding box center [750, 610] width 21 height 21
click at [1065, 25] on button "End Class" at bounding box center [1072, 17] width 71 height 21
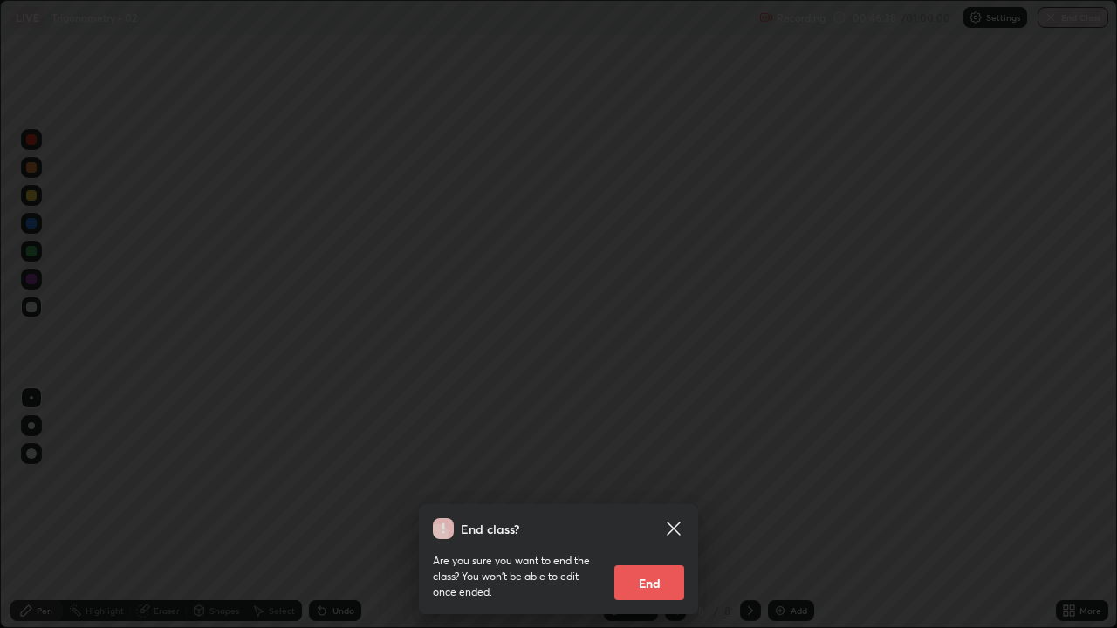
click at [654, 510] on button "End" at bounding box center [649, 582] width 70 height 35
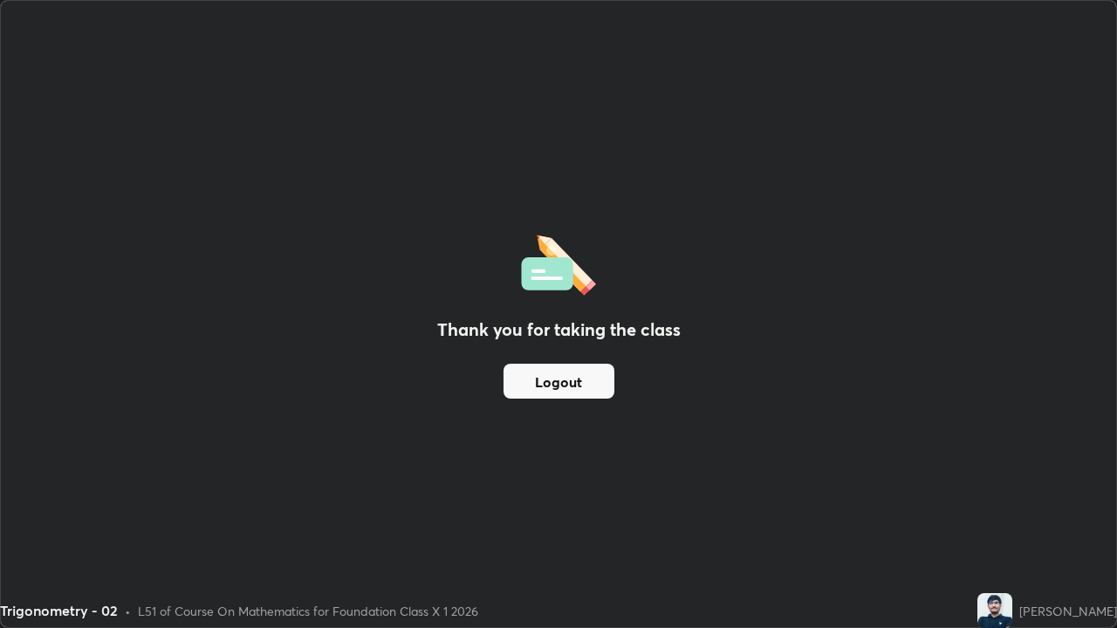
click at [583, 382] on button "Logout" at bounding box center [558, 381] width 111 height 35
click at [578, 387] on button "Logout" at bounding box center [558, 381] width 111 height 35
click at [576, 390] on button "Logout" at bounding box center [558, 381] width 111 height 35
click at [576, 393] on button "Logout" at bounding box center [558, 381] width 111 height 35
click at [578, 390] on button "Logout" at bounding box center [558, 381] width 111 height 35
